Goal: Information Seeking & Learning: Learn about a topic

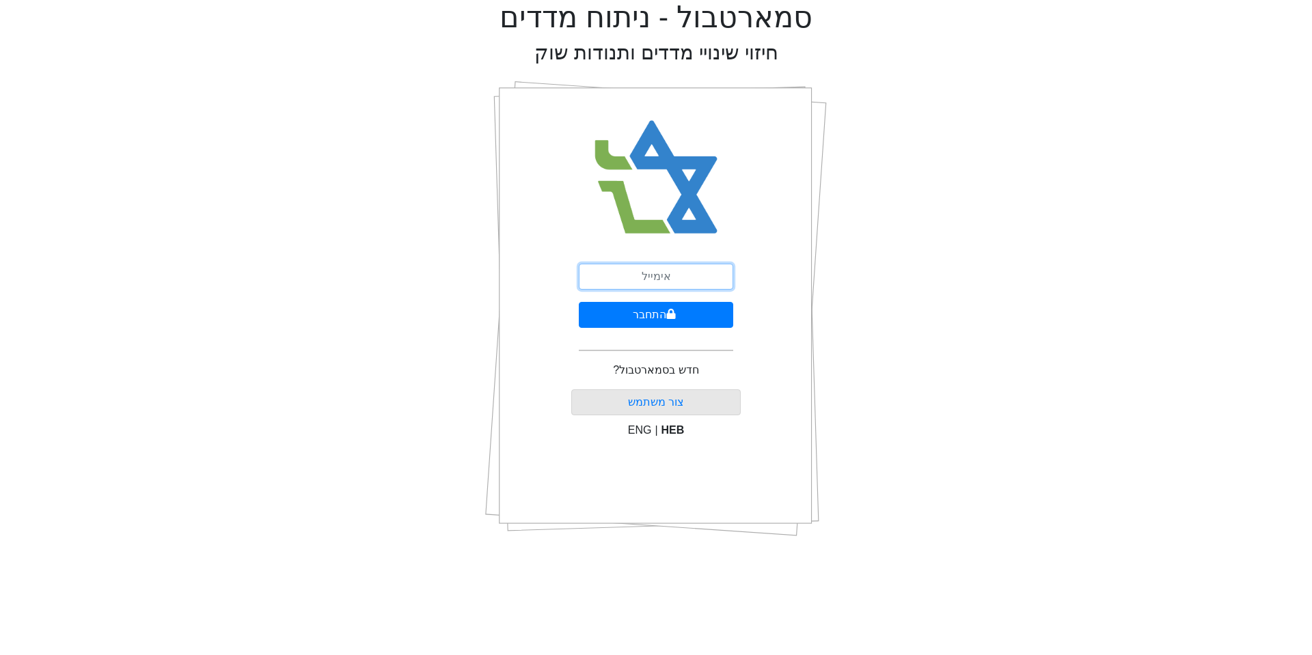
click at [651, 277] on input "email" at bounding box center [656, 277] width 154 height 26
type input "[EMAIL_ADDRESS][DOMAIN_NAME]"
click at [643, 312] on button "התחבר" at bounding box center [656, 315] width 154 height 26
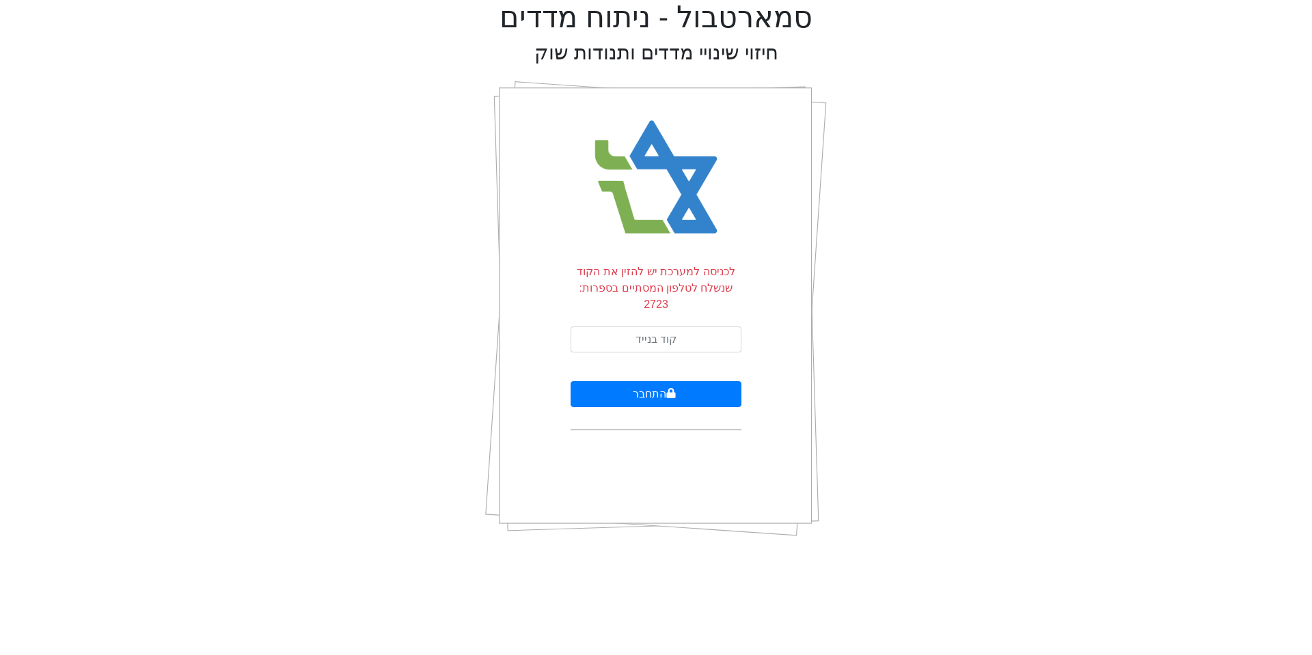
click at [665, 292] on p "לכניסה למערכת יש להזין את הקוד שנשלח לטלפון המסתיים בספרות: 2723" at bounding box center [656, 288] width 171 height 49
click at [666, 327] on input "text" at bounding box center [656, 340] width 171 height 26
type input "454414"
drag, startPoint x: 670, startPoint y: 383, endPoint x: 670, endPoint y: 369, distance: 13.7
click at [670, 383] on button "התחבר" at bounding box center [656, 394] width 171 height 26
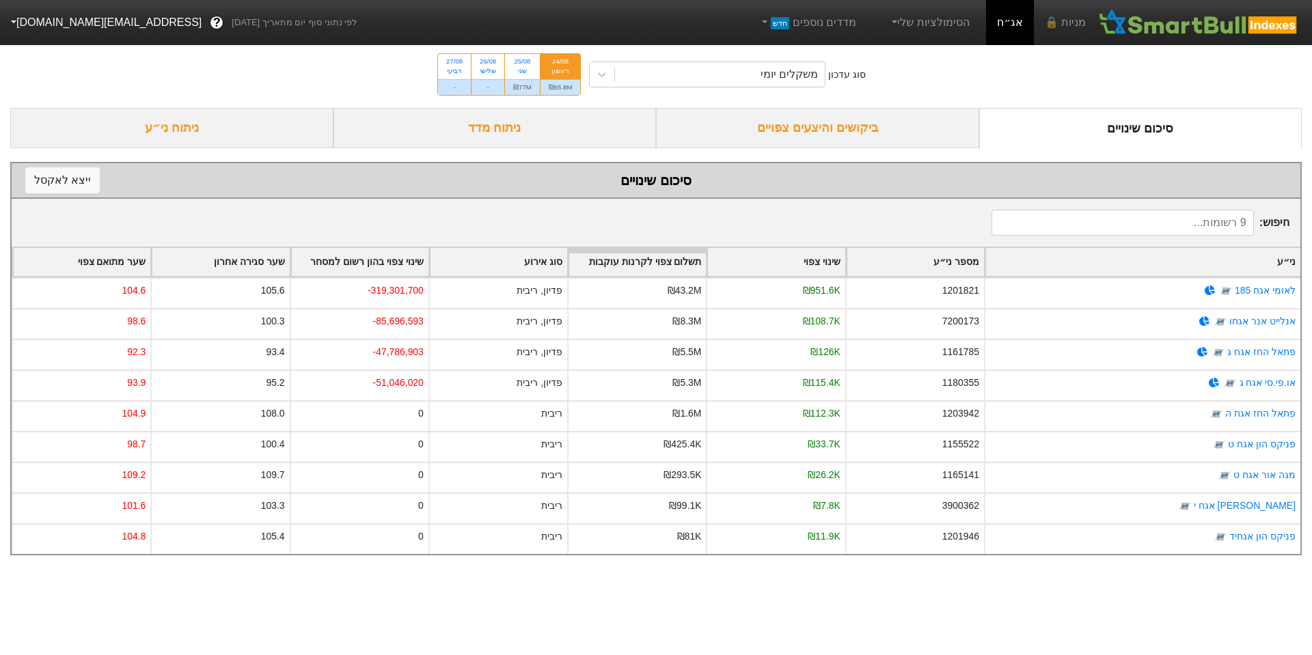
click at [901, 122] on div "ביקושים והיצעים צפויים" at bounding box center [817, 128] width 323 height 40
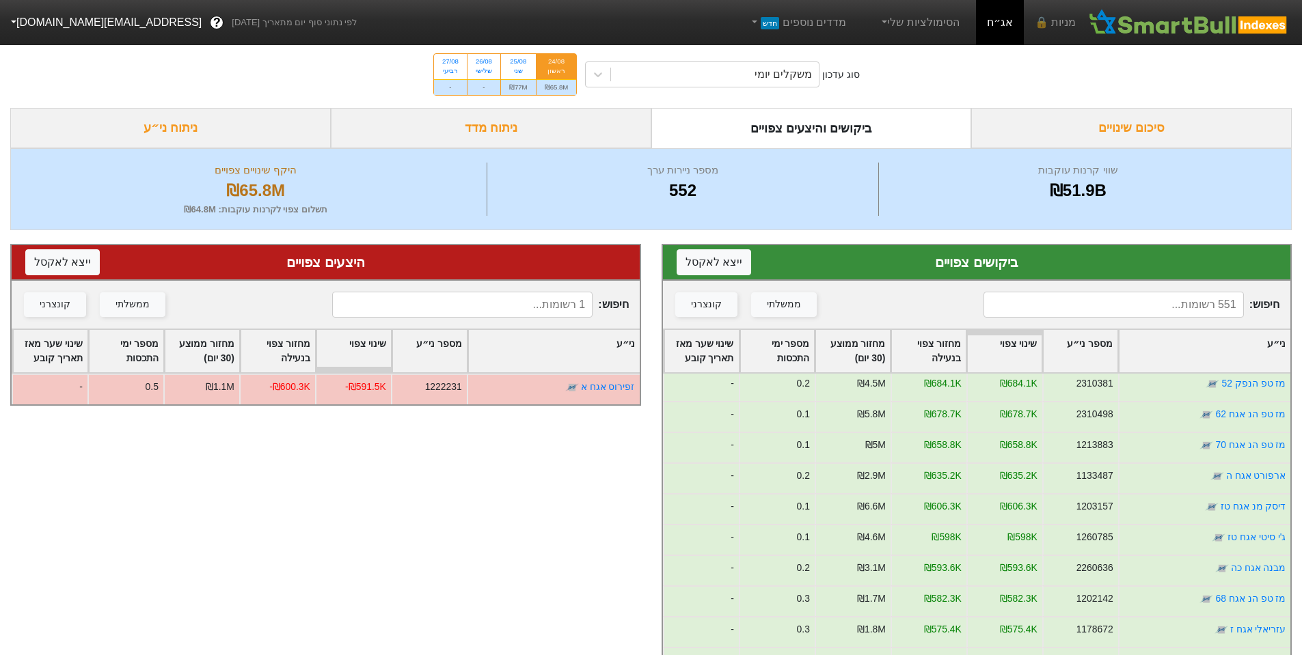
scroll to position [615, 0]
click at [557, 128] on div "ניתוח מדד" at bounding box center [491, 128] width 321 height 40
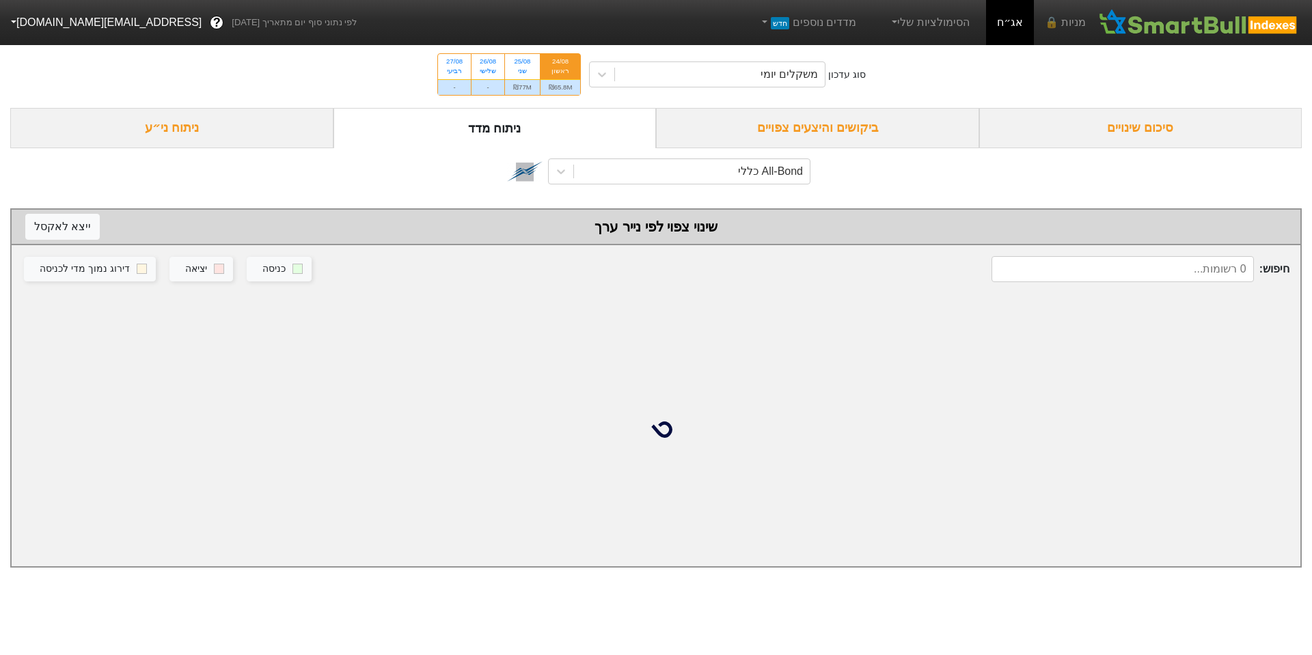
click at [160, 118] on div "ניתוח ני״ע" at bounding box center [171, 128] width 323 height 40
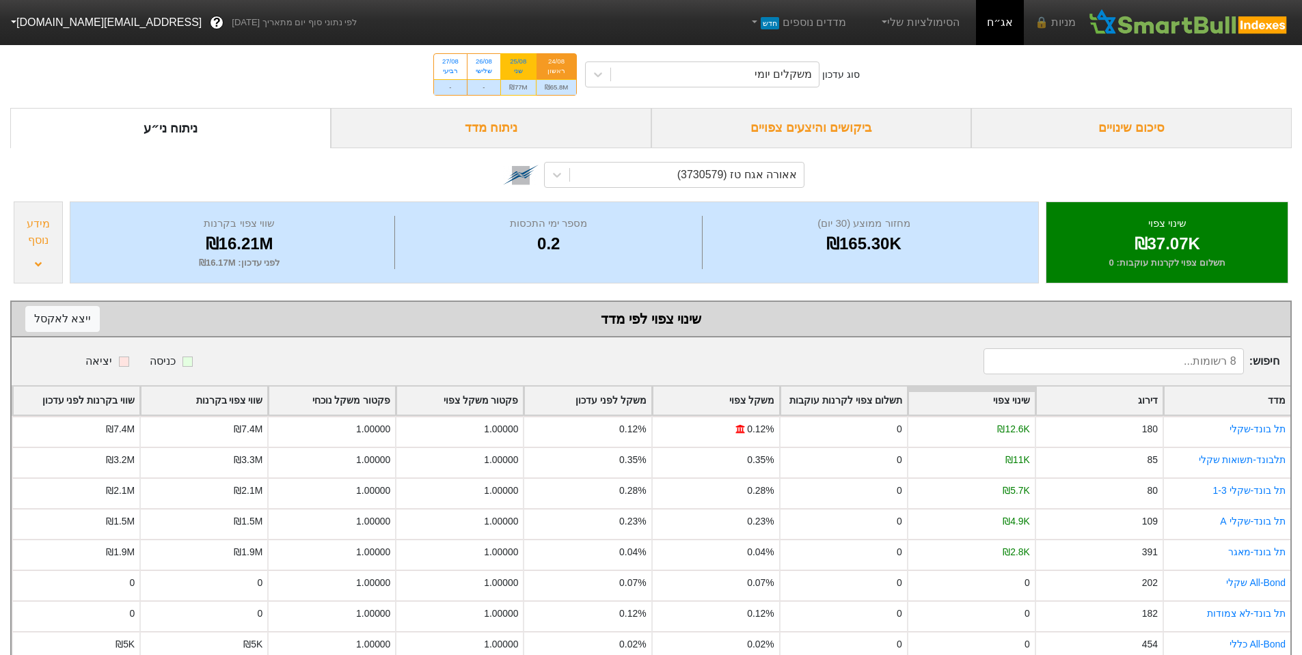
click at [523, 73] on div "שני" at bounding box center [518, 71] width 18 height 10
click at [518, 63] on input "25/08 שני ₪77M" at bounding box center [513, 58] width 9 height 9
radio input "true"
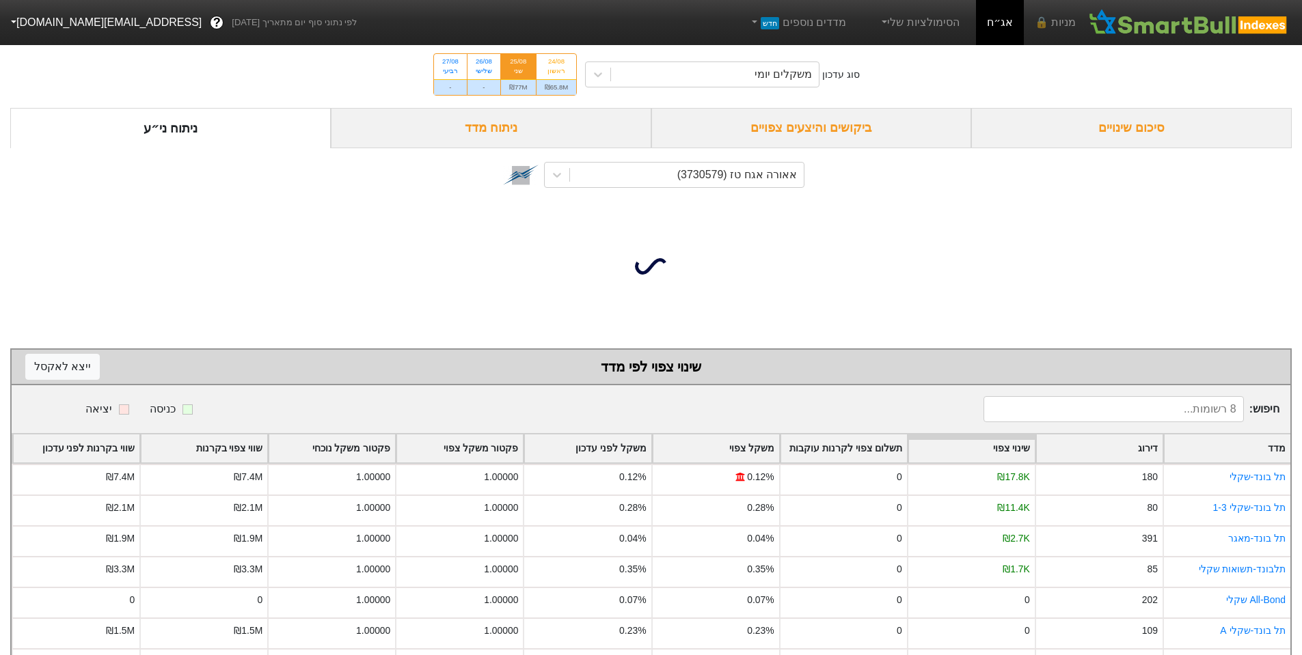
click at [818, 124] on div "ביקושים והיצעים צפויים" at bounding box center [811, 128] width 321 height 40
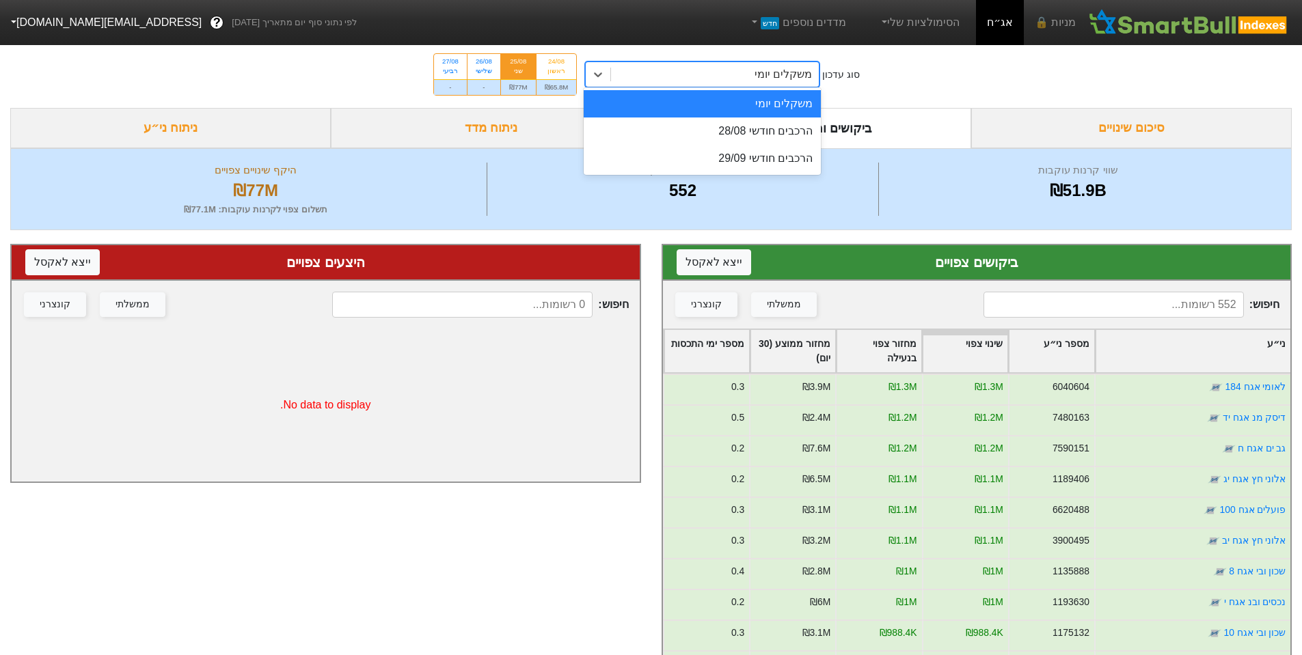
click at [797, 79] on div "משקלים יומי" at bounding box center [782, 74] width 57 height 16
click at [806, 126] on div "הרכבים חודשי 28/08" at bounding box center [702, 131] width 237 height 27
